Goal: Task Accomplishment & Management: Complete application form

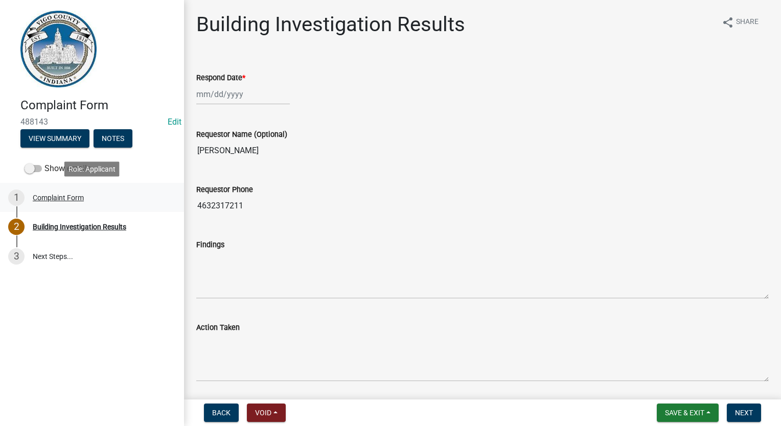
click at [48, 194] on div "Complaint Form" at bounding box center [58, 197] width 51 height 7
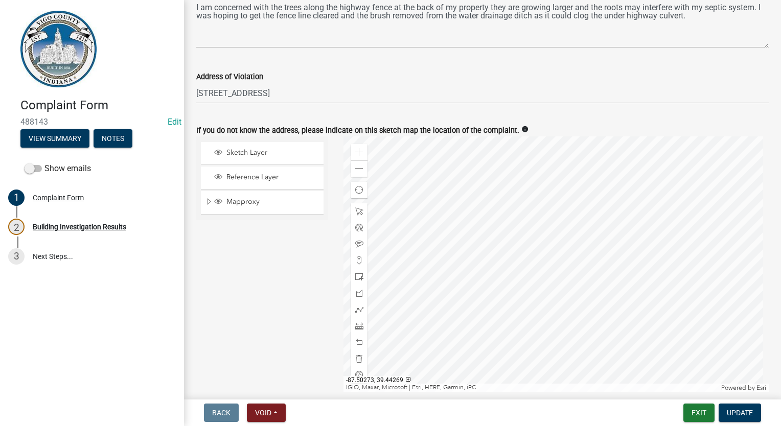
scroll to position [460, 0]
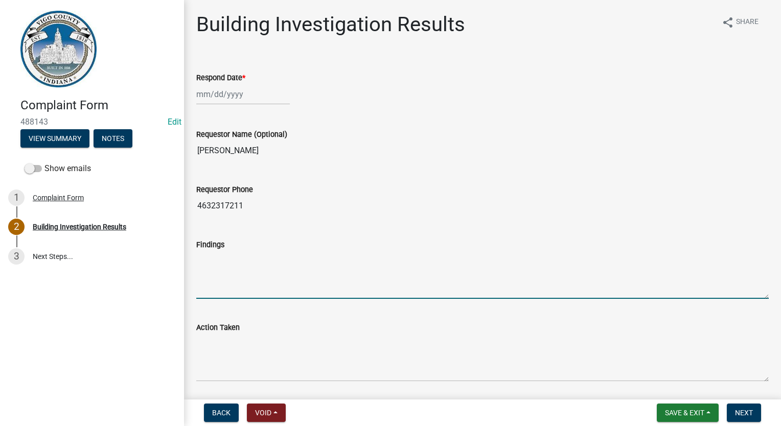
click at [289, 268] on textarea "Findings" at bounding box center [482, 275] width 572 height 48
type textarea "H"
paste textarea "https://indottscc.service-now.com/csm"
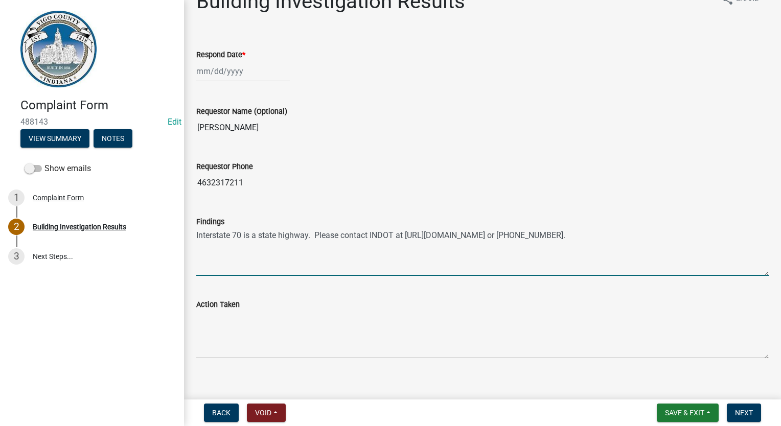
scroll to position [33, 0]
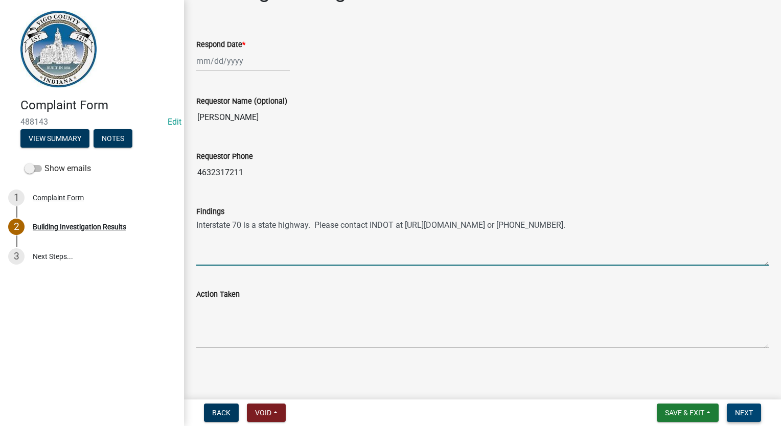
type textarea "Interstate 70 is a state highway. Please contact INDOT at https://indottscc.ser…"
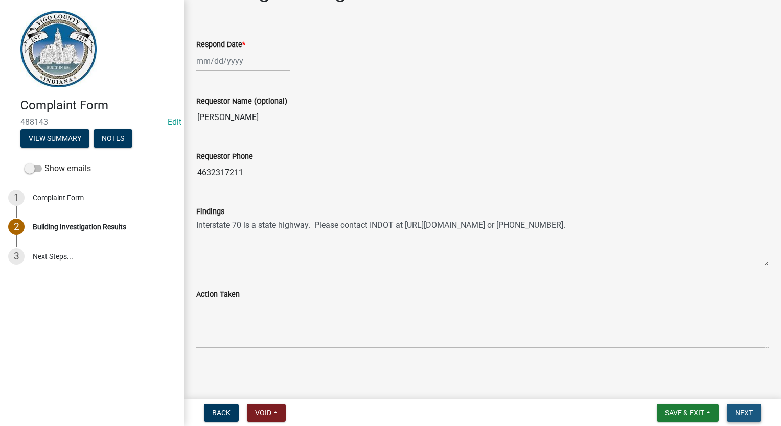
click at [744, 412] on span "Next" at bounding box center [744, 413] width 18 height 8
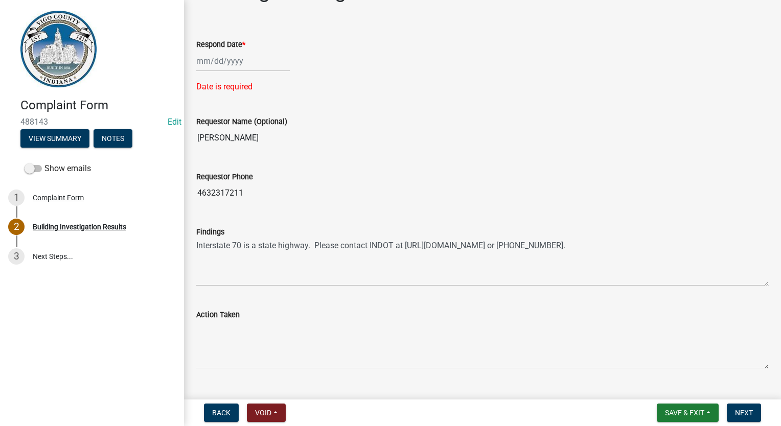
select select "10"
select select "2025"
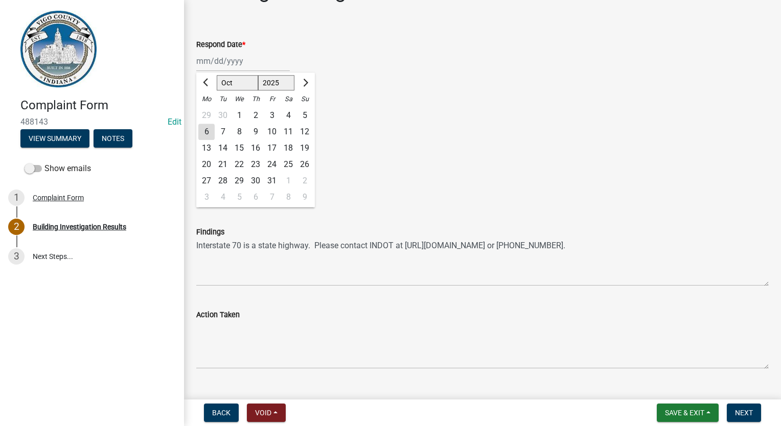
click at [219, 59] on div "Jan Feb Mar Apr May Jun Jul Aug Sep Oct Nov Dec 1525 1526 1527 1528 1529 1530 1…" at bounding box center [243, 61] width 94 height 21
click at [208, 130] on div "6" at bounding box center [206, 132] width 16 height 16
type input "10/06/2025"
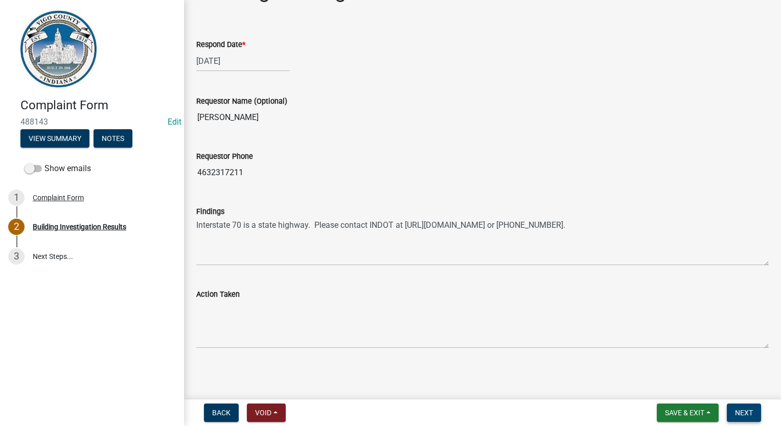
click at [742, 413] on span "Next" at bounding box center [744, 413] width 18 height 8
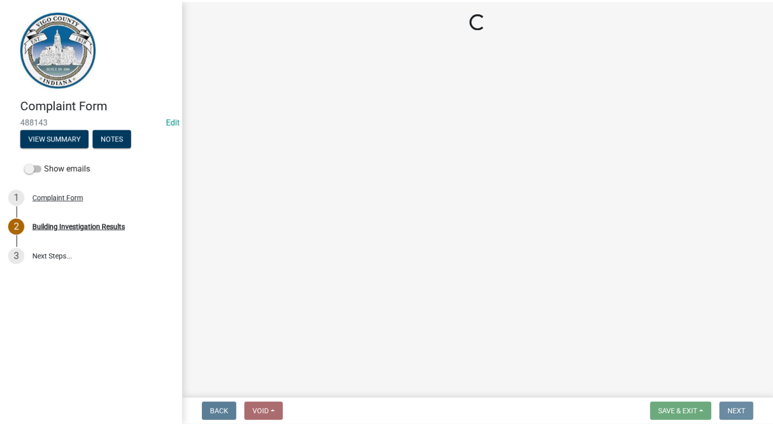
scroll to position [0, 0]
